Goal: Task Accomplishment & Management: Manage account settings

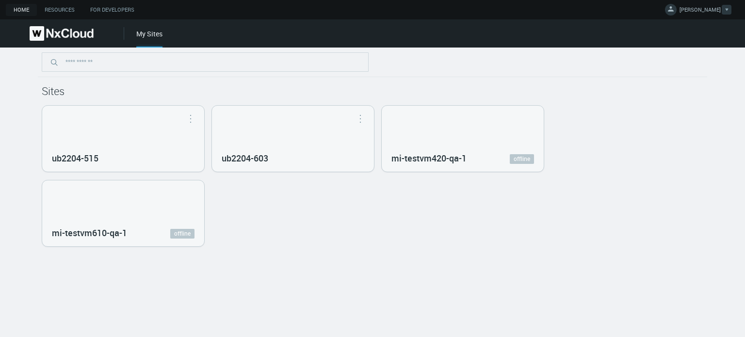
click at [728, 5] on svg-icon at bounding box center [726, 10] width 3 height 10
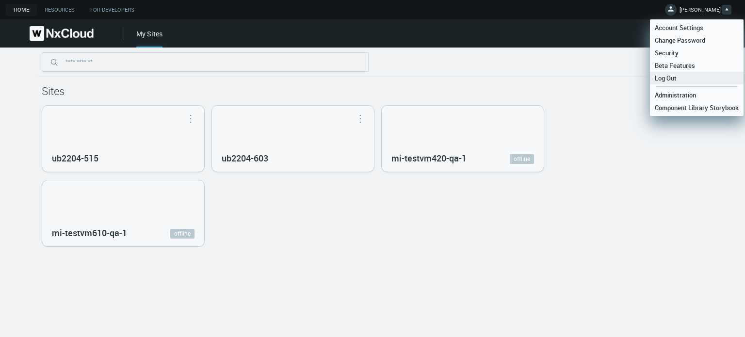
click at [678, 78] on span "Log Out" at bounding box center [666, 78] width 32 height 9
